Goal: Task Accomplishment & Management: Use online tool/utility

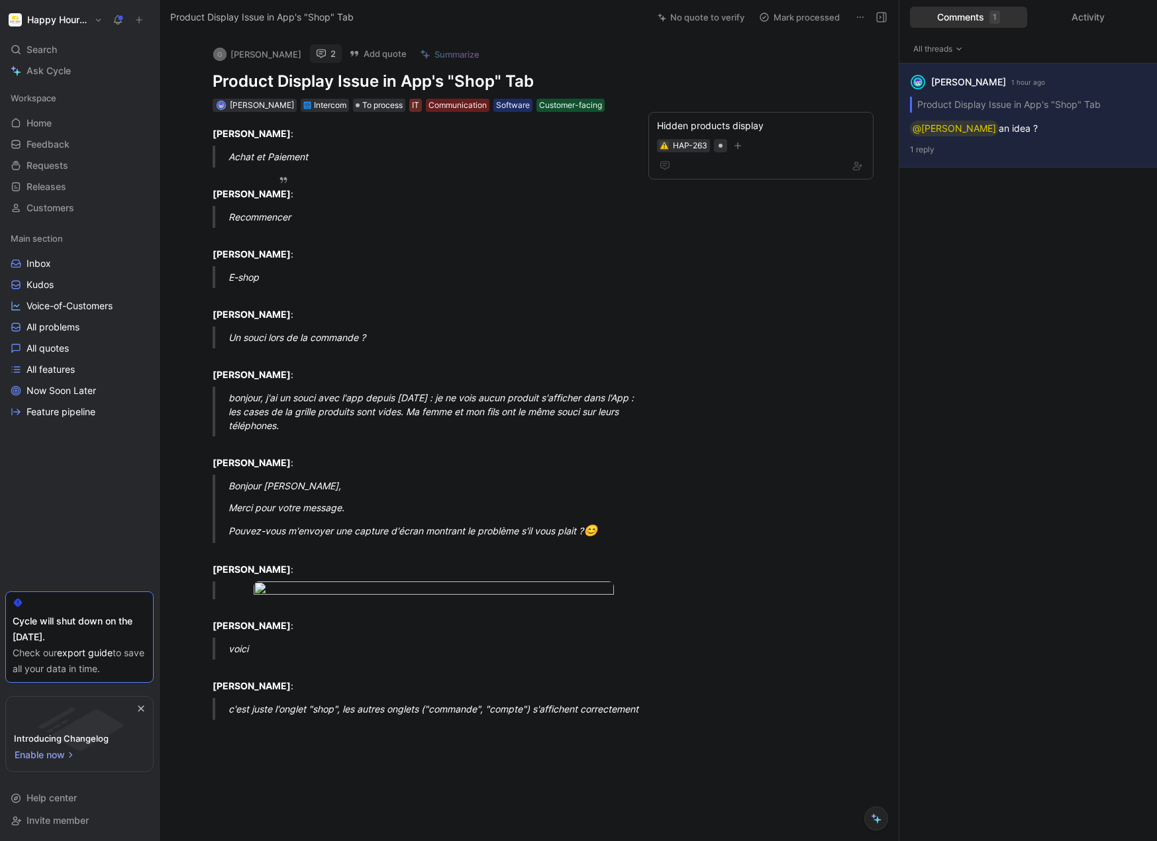
scroll to position [10, 0]
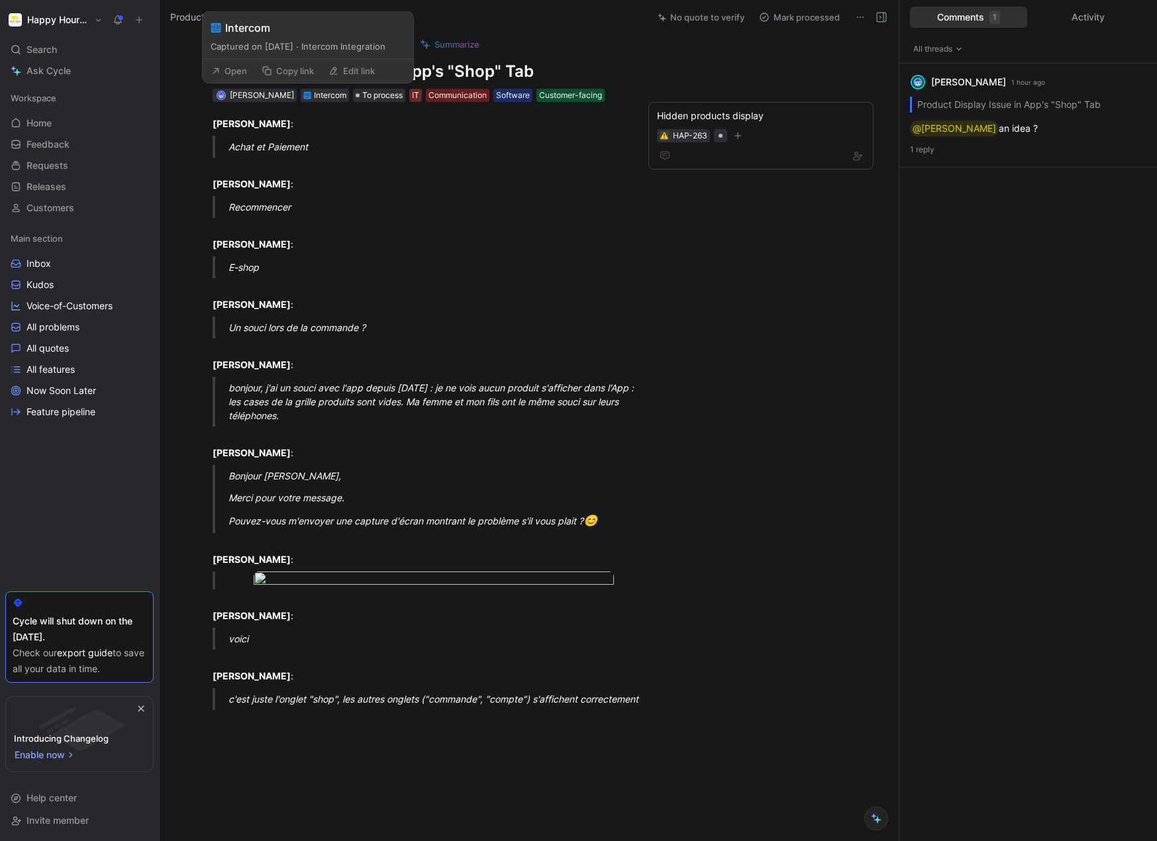
click at [236, 71] on button "Open" at bounding box center [229, 71] width 48 height 19
click at [310, 50] on button "2" at bounding box center [326, 43] width 32 height 19
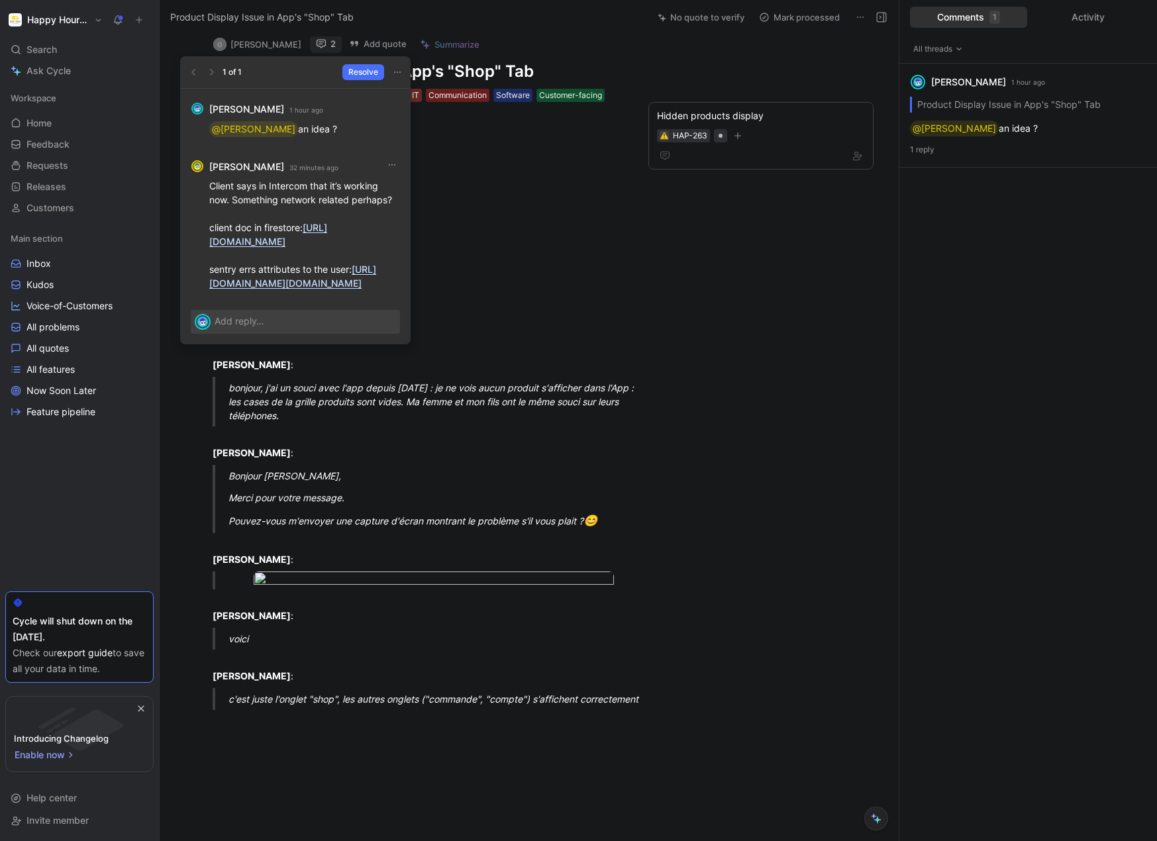
click at [274, 345] on div at bounding box center [295, 321] width 231 height 45
click at [285, 332] on div at bounding box center [308, 321] width 186 height 22
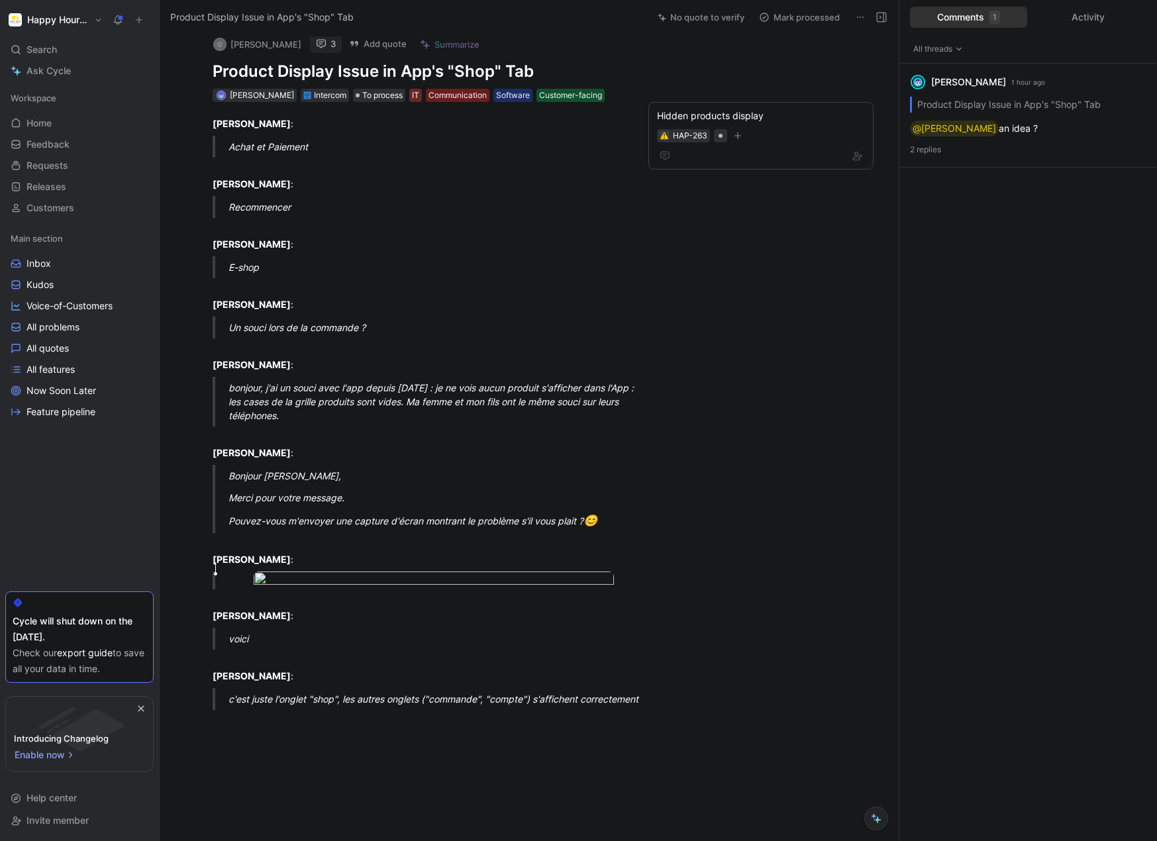
drag, startPoint x: 778, startPoint y: 75, endPoint x: 777, endPoint y: 91, distance: 16.0
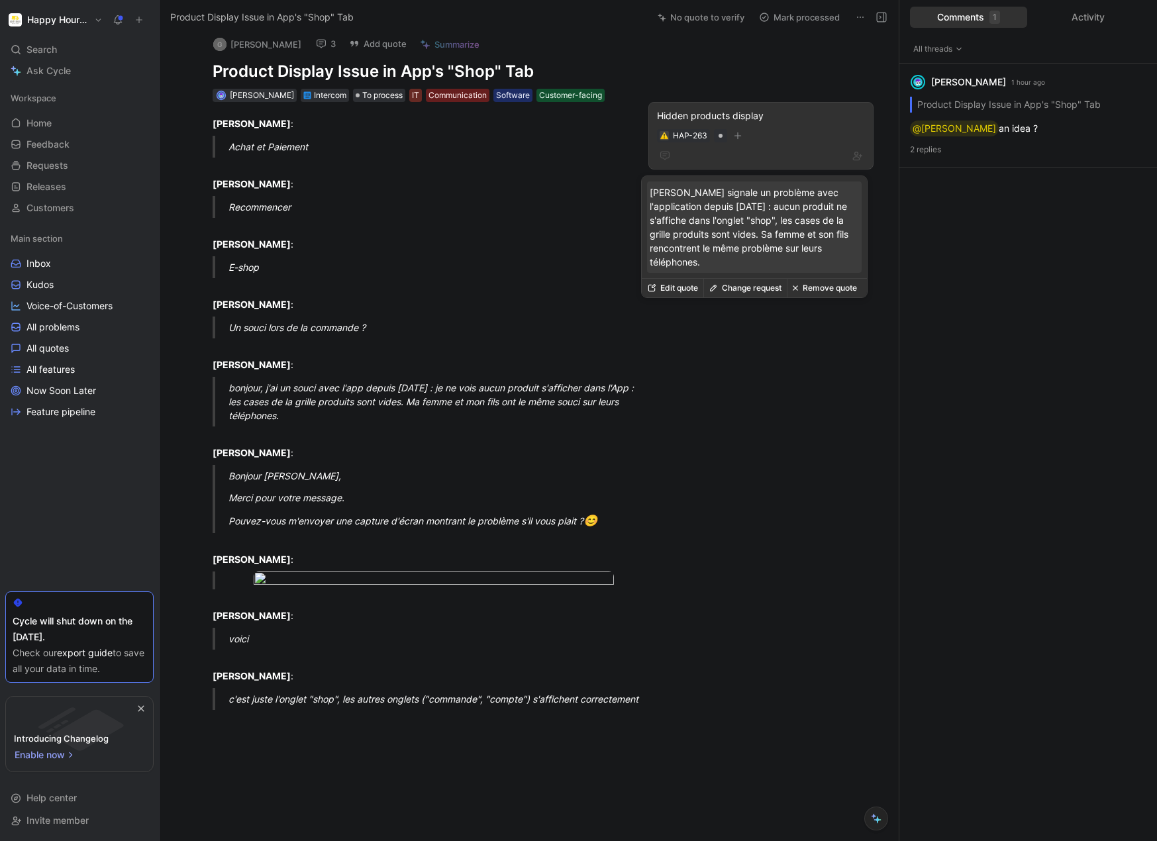
click at [832, 282] on button "Remove quote" at bounding box center [825, 288] width 76 height 19
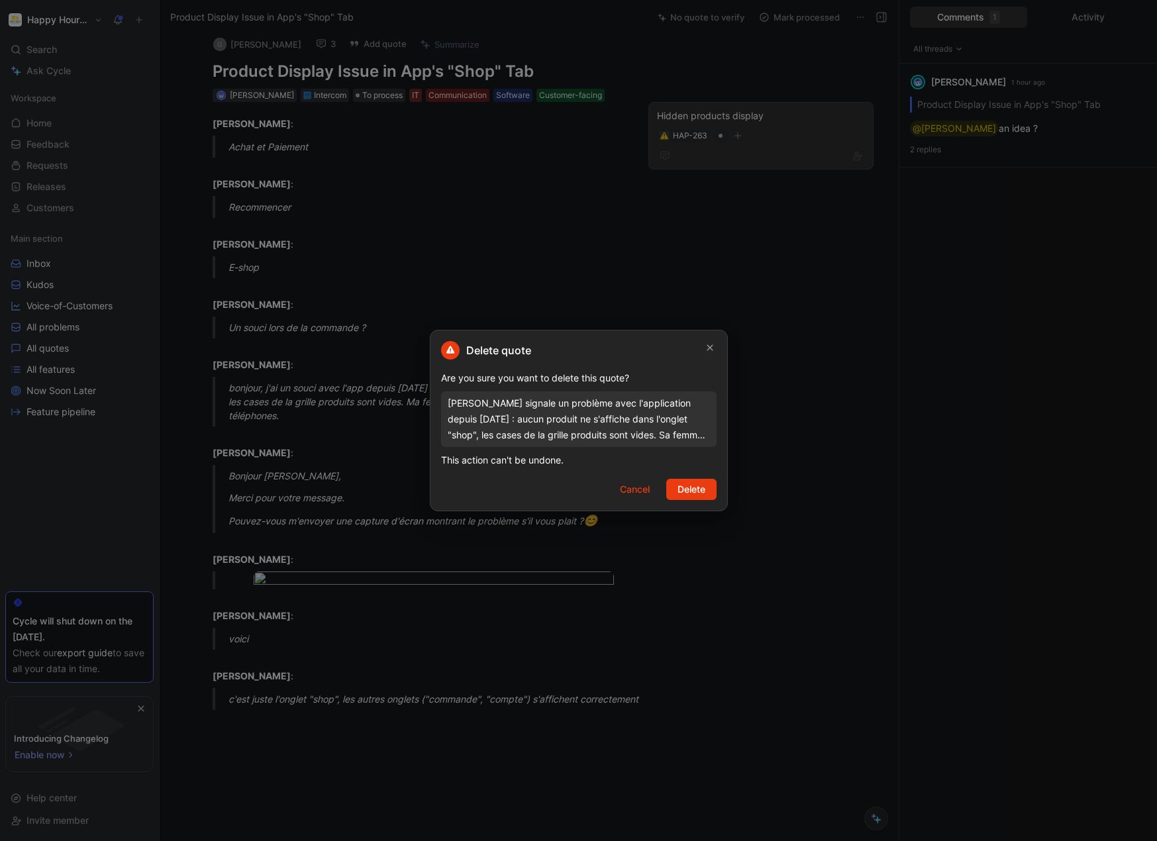
click at [689, 477] on div "Delete quote Are you sure you want to delete this quote? [PERSON_NAME] signale …" at bounding box center [579, 421] width 298 height 182
click at [689, 498] on button "Delete" at bounding box center [691, 489] width 50 height 21
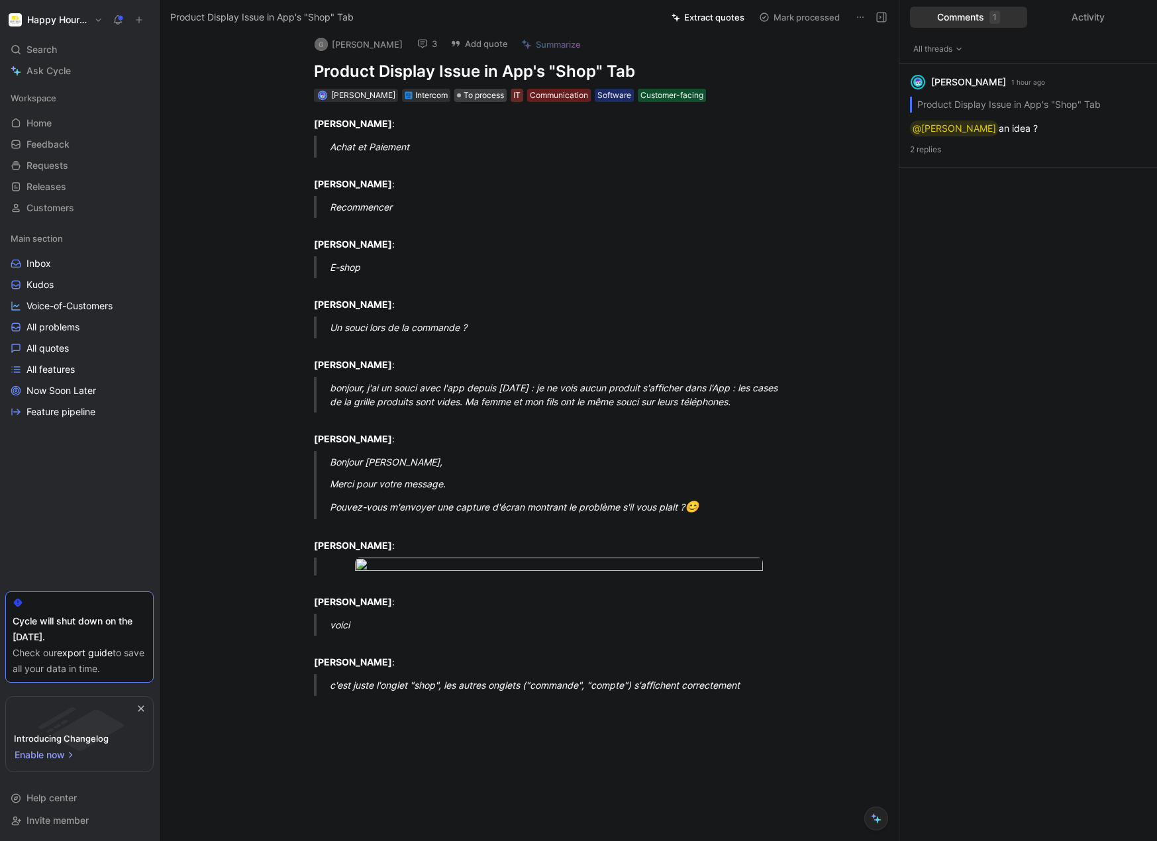
click at [476, 94] on span "To process" at bounding box center [484, 95] width 40 height 13
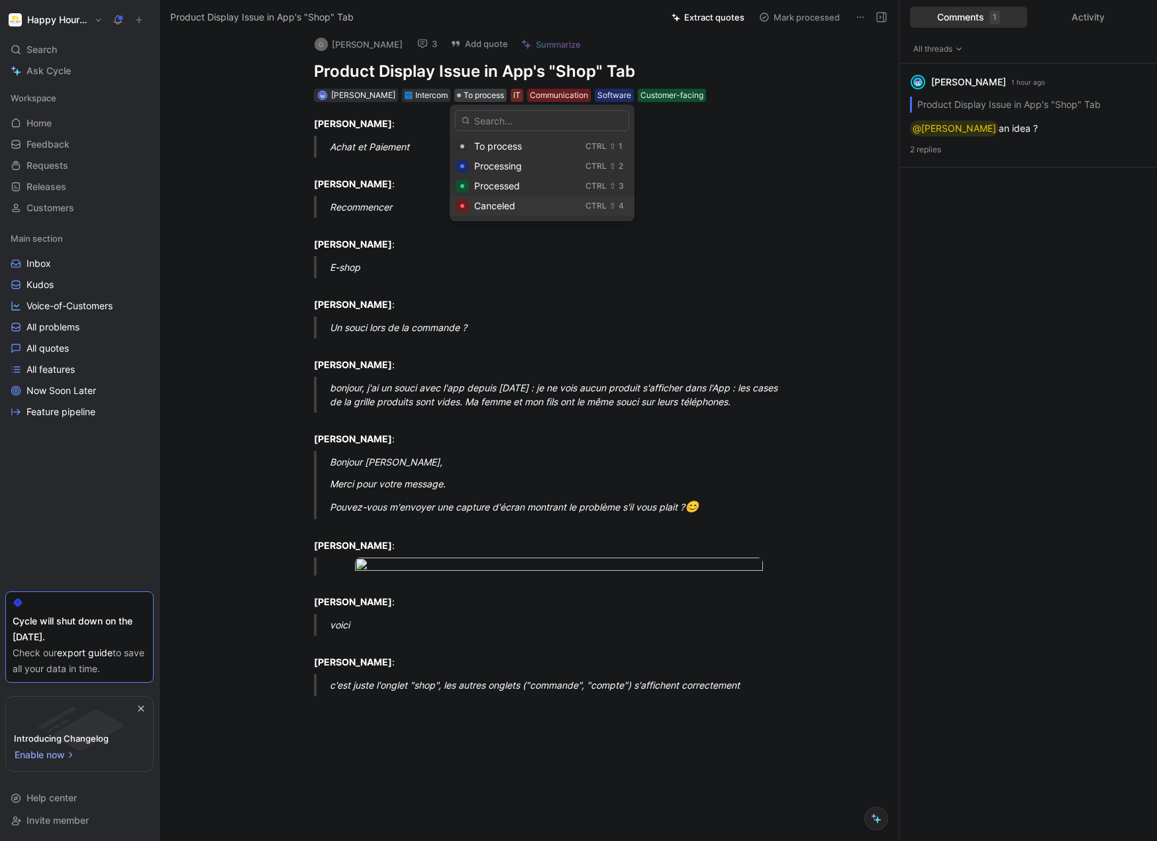
click at [541, 203] on div "Canceled" at bounding box center [527, 206] width 106 height 16
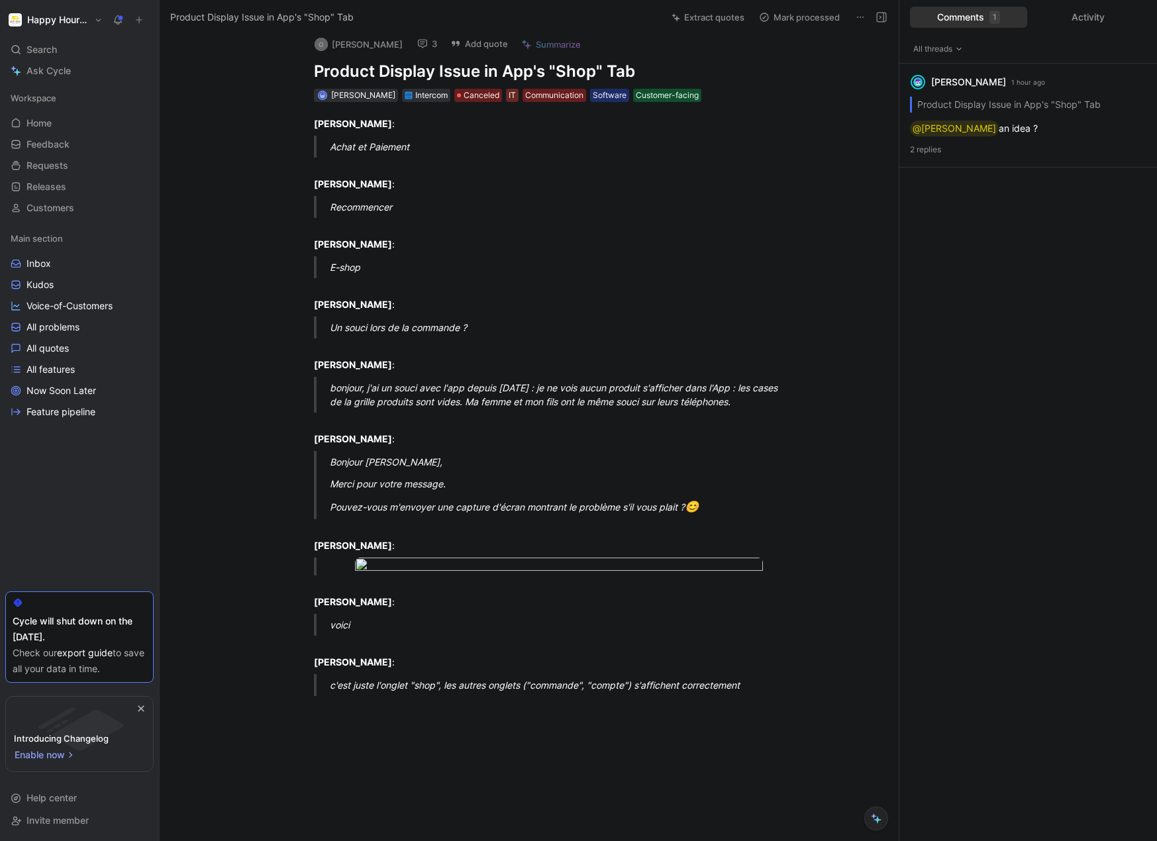
click at [799, 15] on button "Mark processed" at bounding box center [799, 17] width 93 height 19
click at [790, 15] on button "Mark to process" at bounding box center [799, 17] width 93 height 19
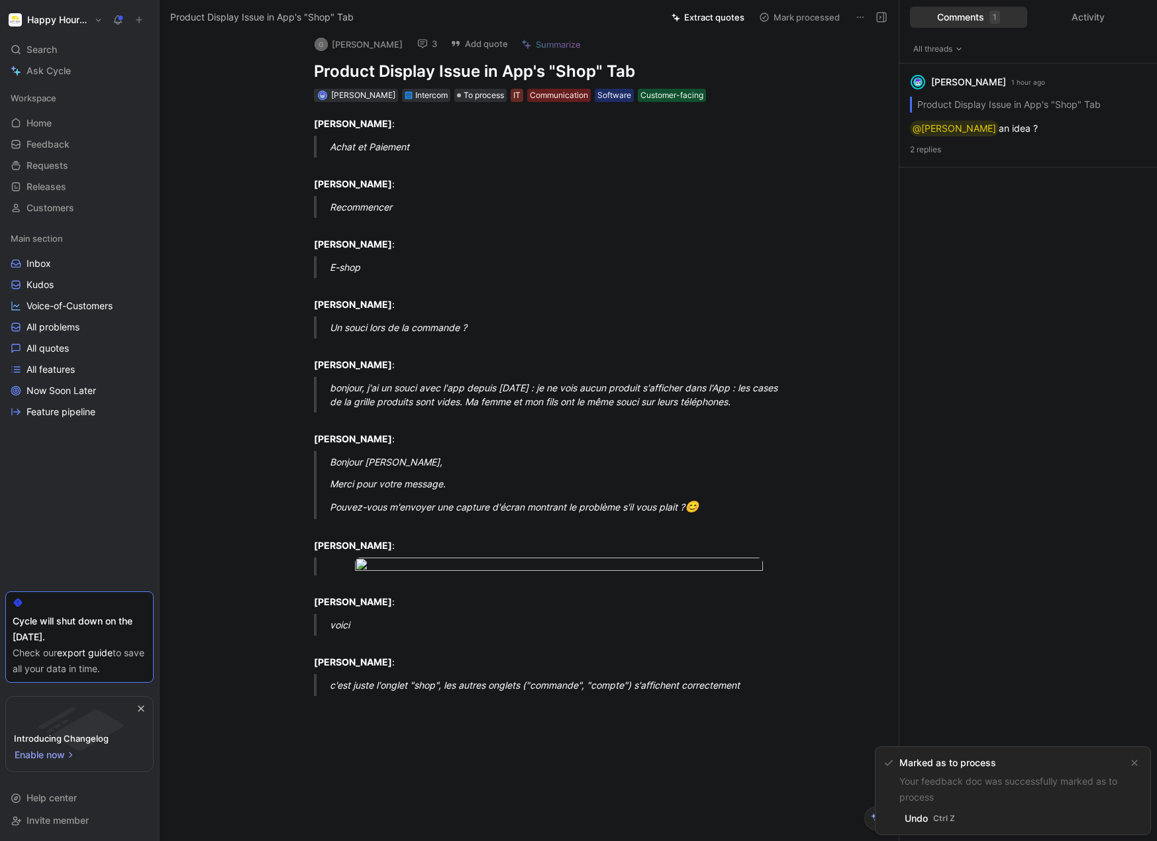
click at [790, 15] on button "Mark processed" at bounding box center [799, 17] width 93 height 19
